Goal: Check status

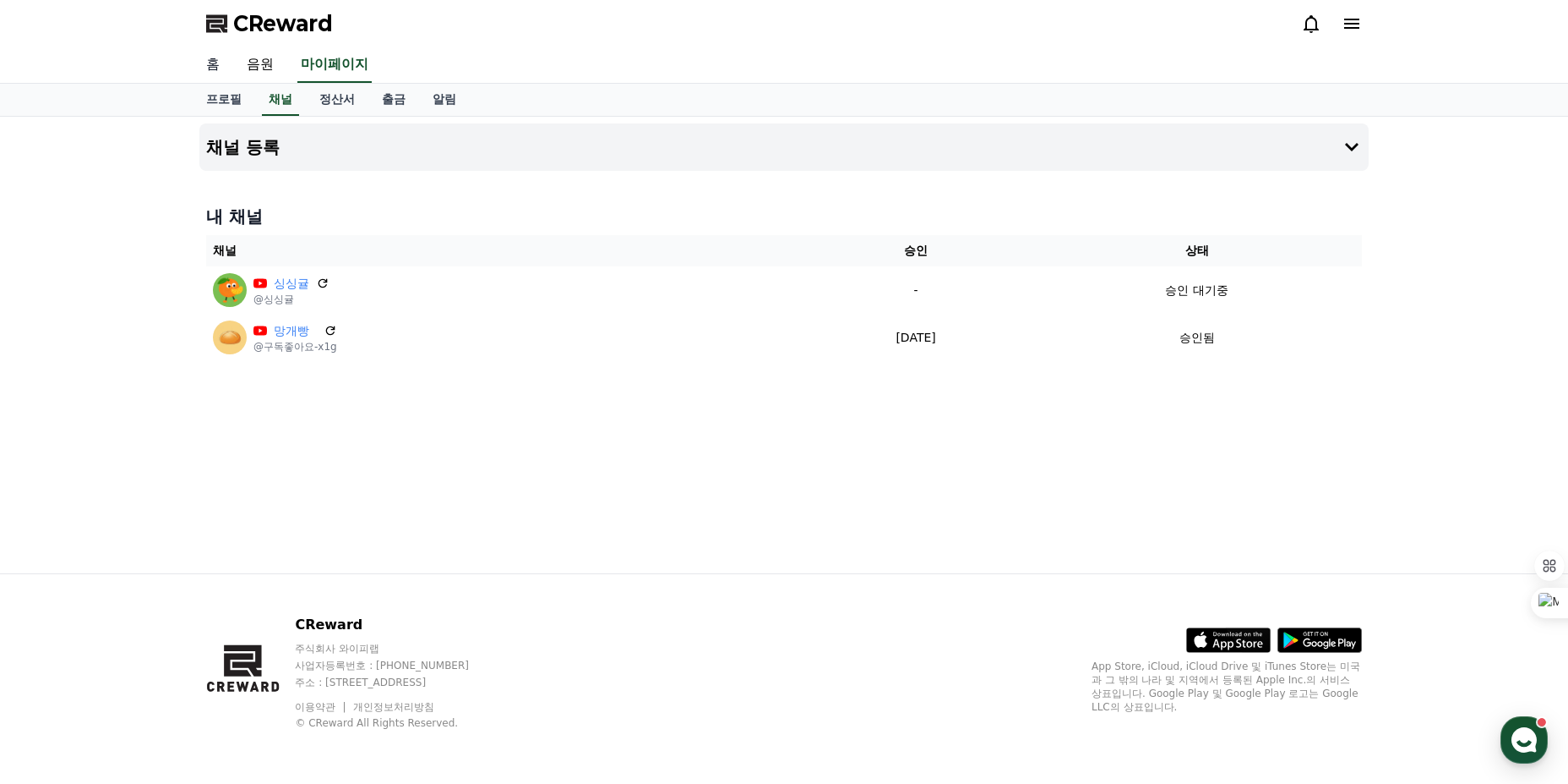
click at [216, 63] on link "홈" at bounding box center [212, 65] width 40 height 35
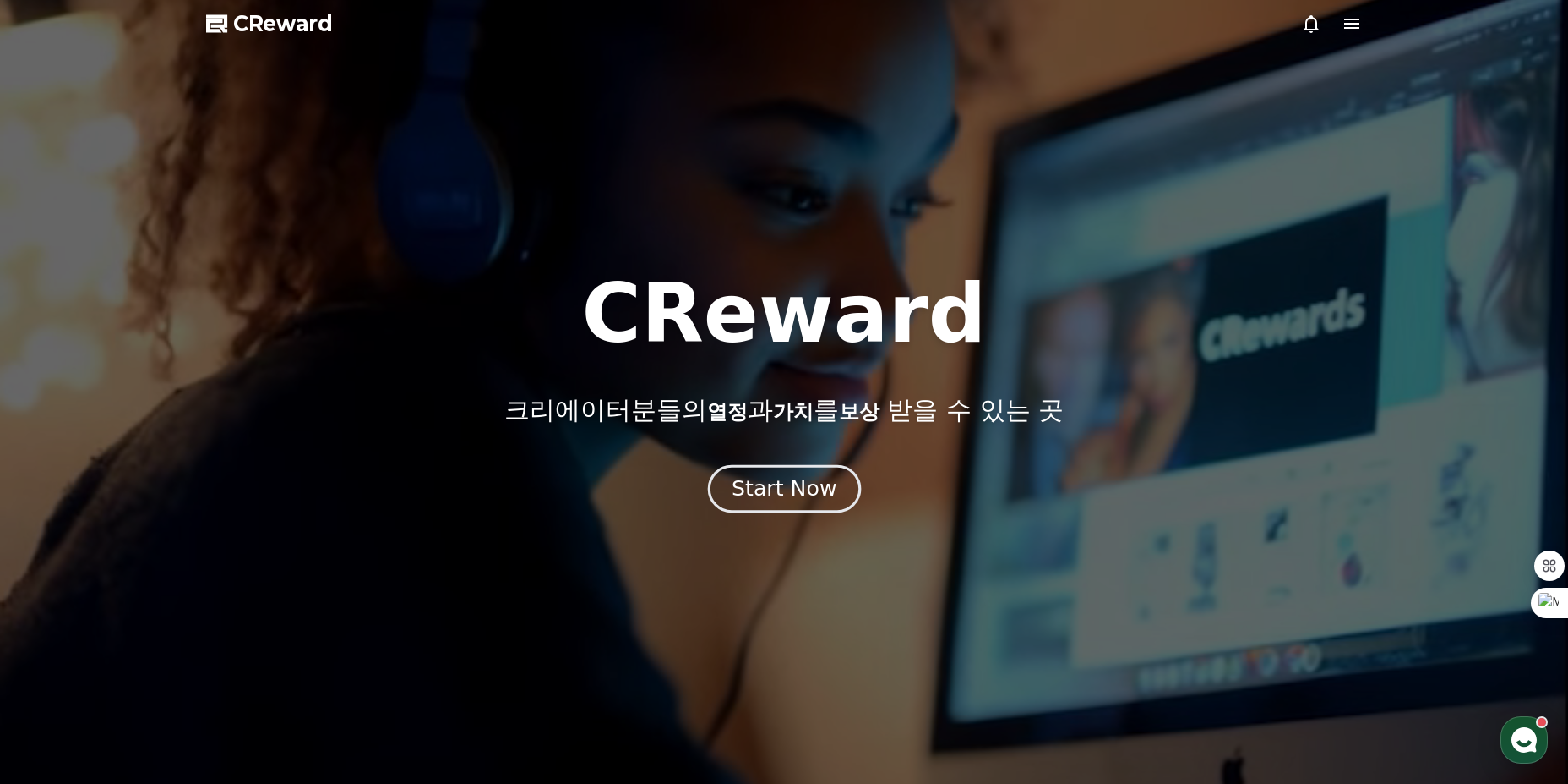
click at [745, 471] on button "Start Now" at bounding box center [784, 488] width 153 height 48
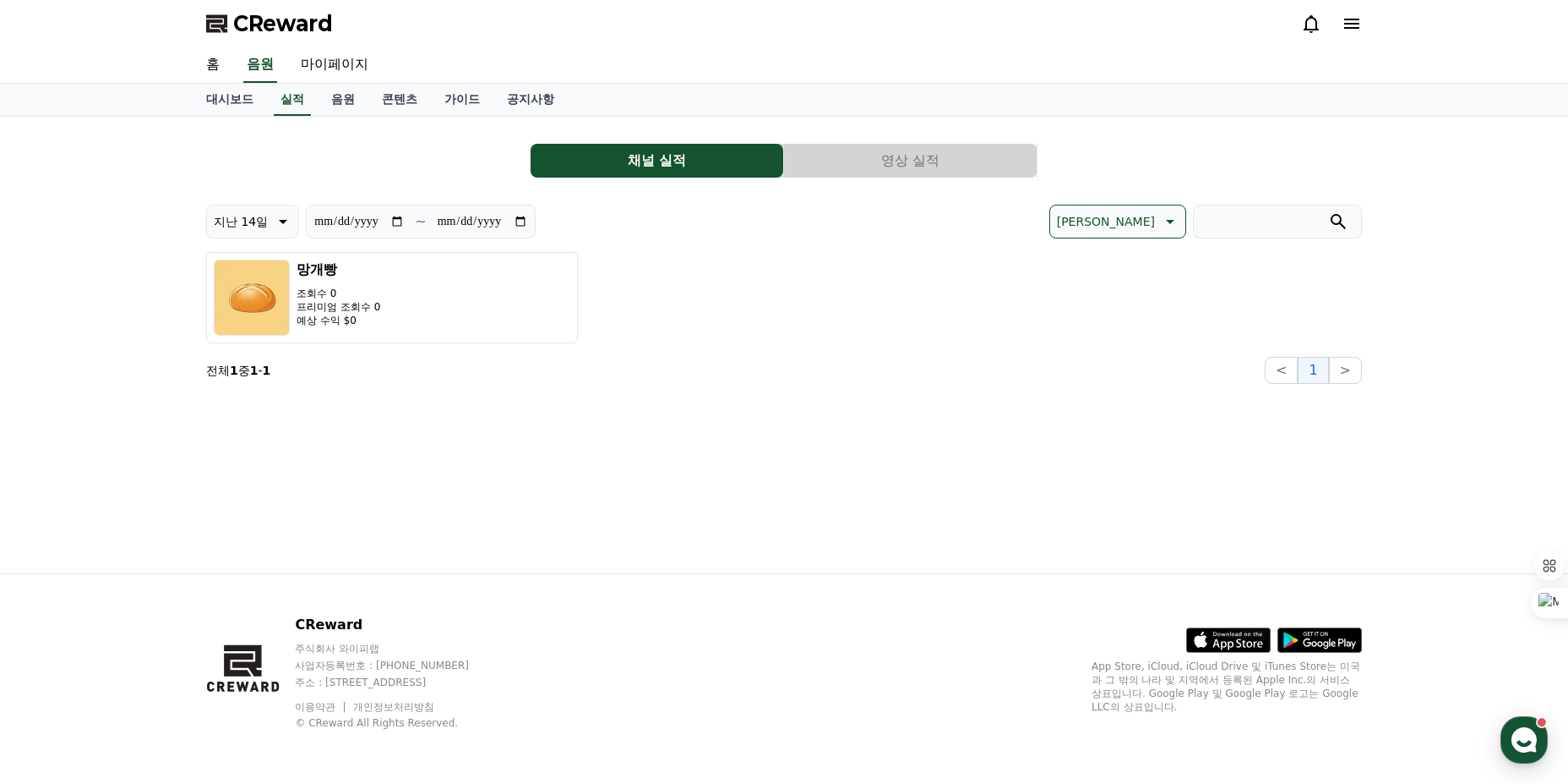
click at [881, 169] on button "영상 실적" at bounding box center [910, 160] width 253 height 33
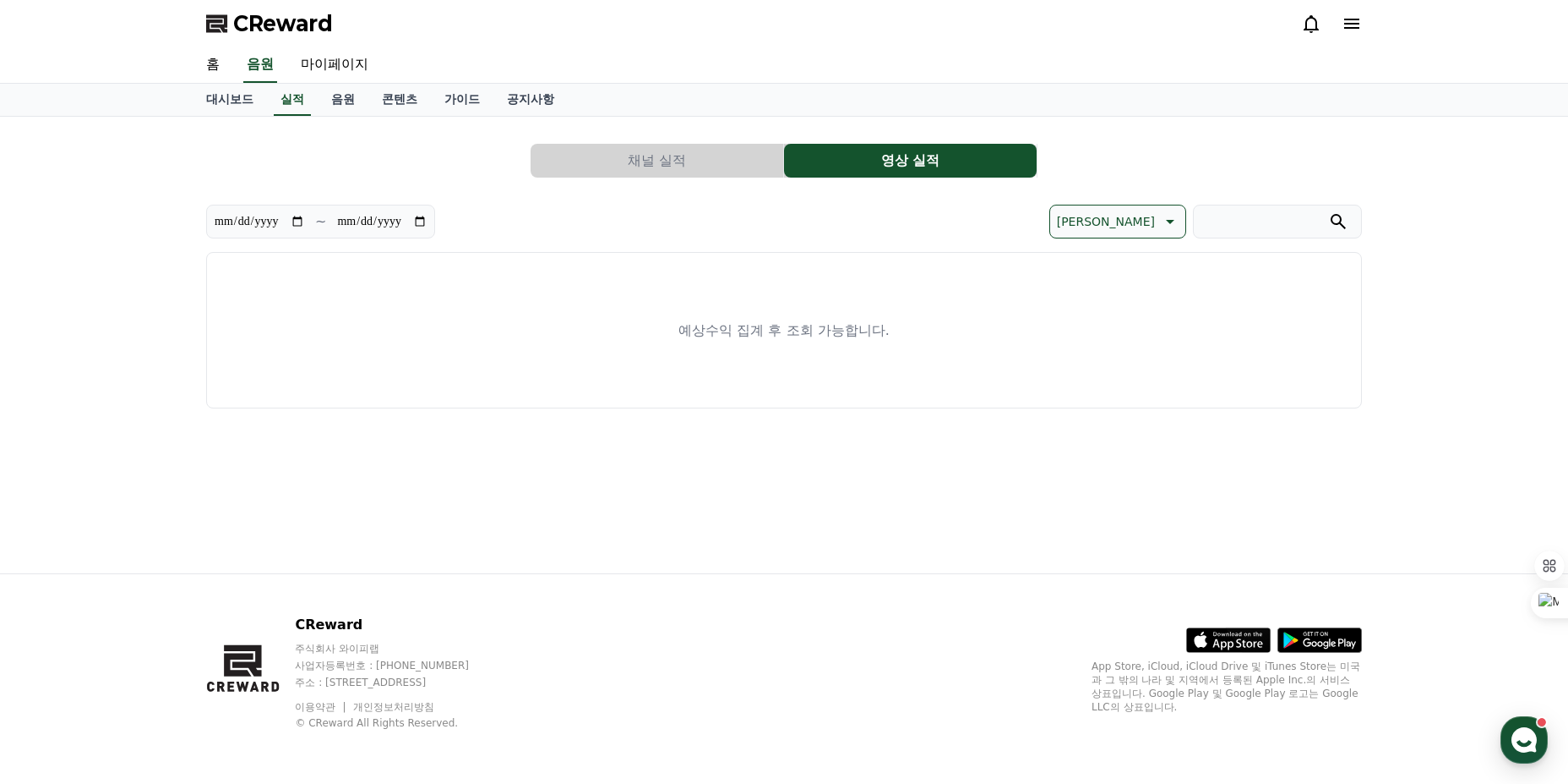
click at [684, 153] on button "채널 실적" at bounding box center [657, 160] width 253 height 33
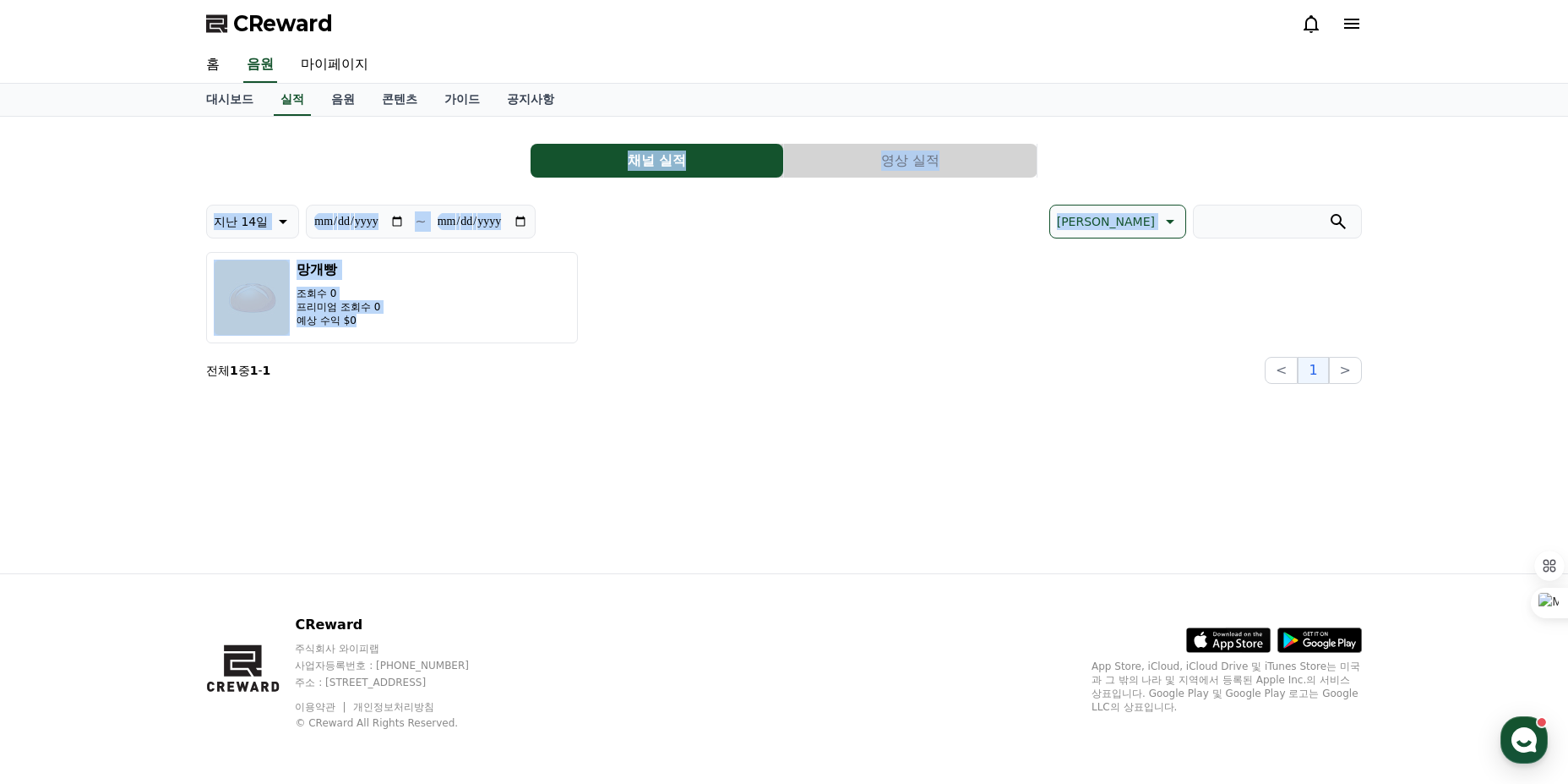
drag, startPoint x: 467, startPoint y: 142, endPoint x: 977, endPoint y: 342, distance: 547.8
click at [977, 342] on div "**********" at bounding box center [784, 257] width 1156 height 253
click at [977, 342] on div "망개빵 조회수 0 프리미엄 조회수 0 예상 수익 $0" at bounding box center [784, 297] width 1156 height 91
